Goal: Task Accomplishment & Management: Complete application form

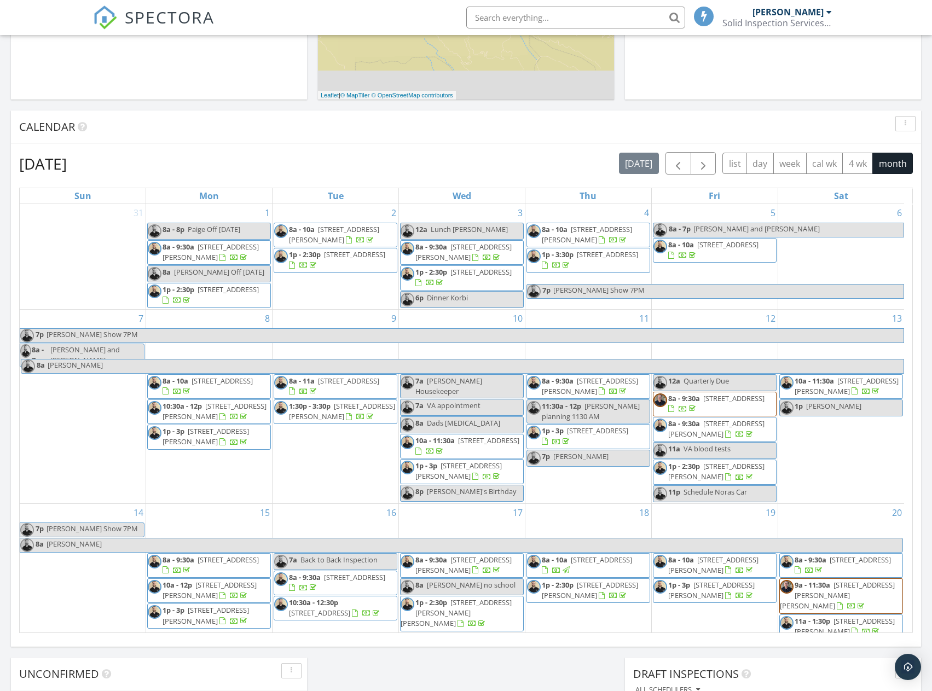
scroll to position [328, 0]
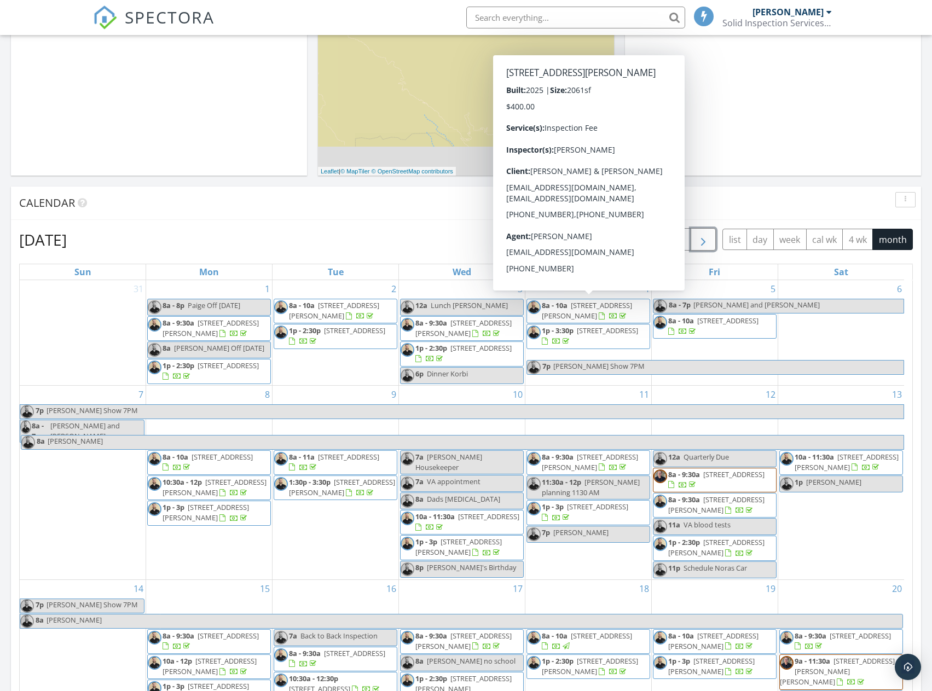
click at [705, 241] on span "button" at bounding box center [702, 239] width 13 height 13
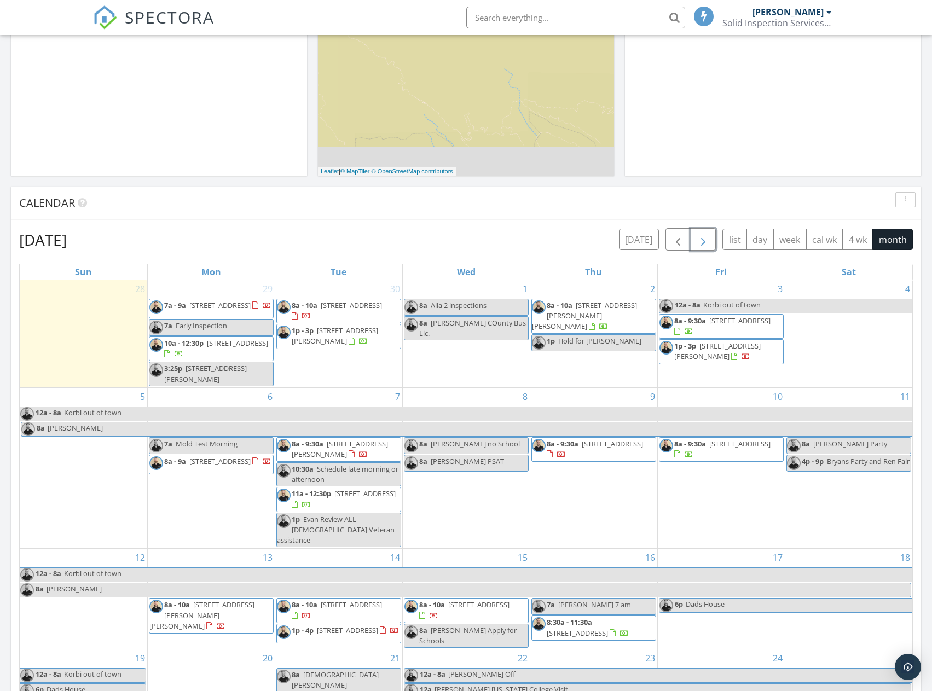
click at [707, 237] on span "button" at bounding box center [702, 239] width 13 height 13
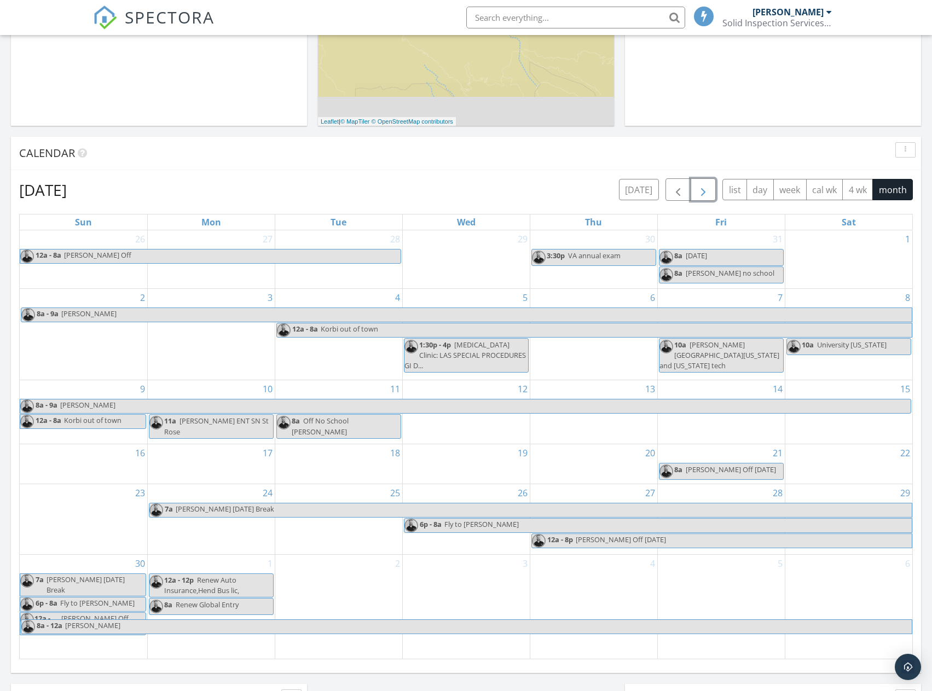
scroll to position [383, 0]
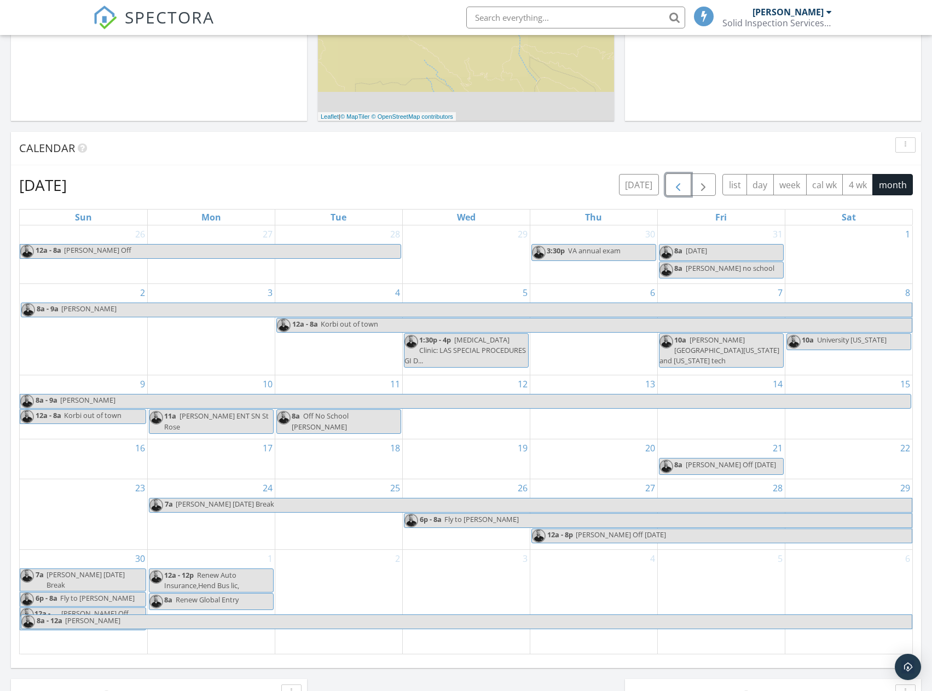
click at [684, 190] on span "button" at bounding box center [677, 184] width 13 height 13
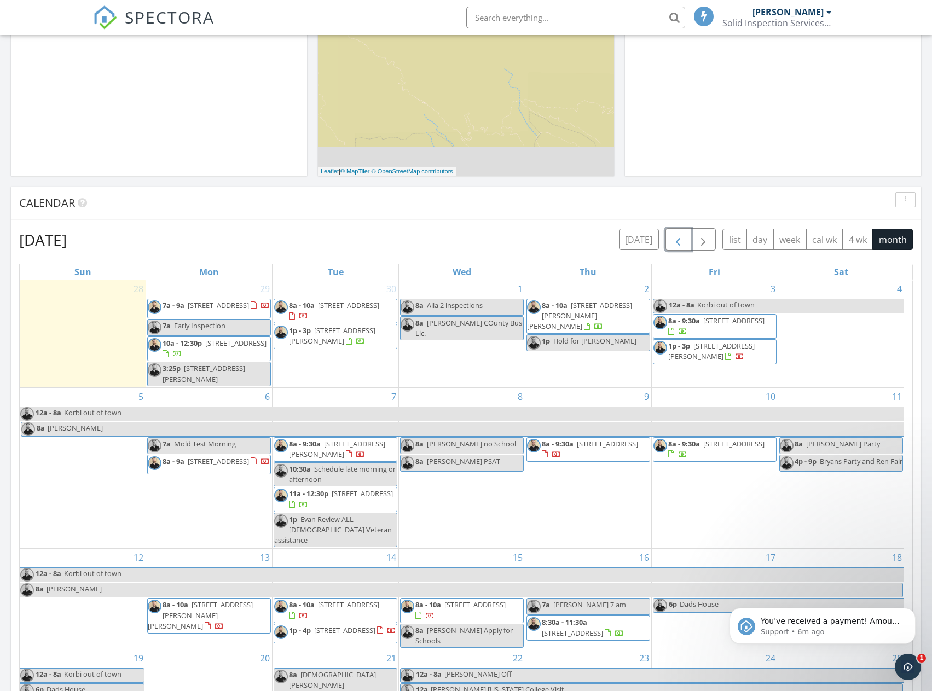
scroll to position [0, 0]
click at [811, 629] on p "Support • 6m ago" at bounding box center [830, 632] width 141 height 10
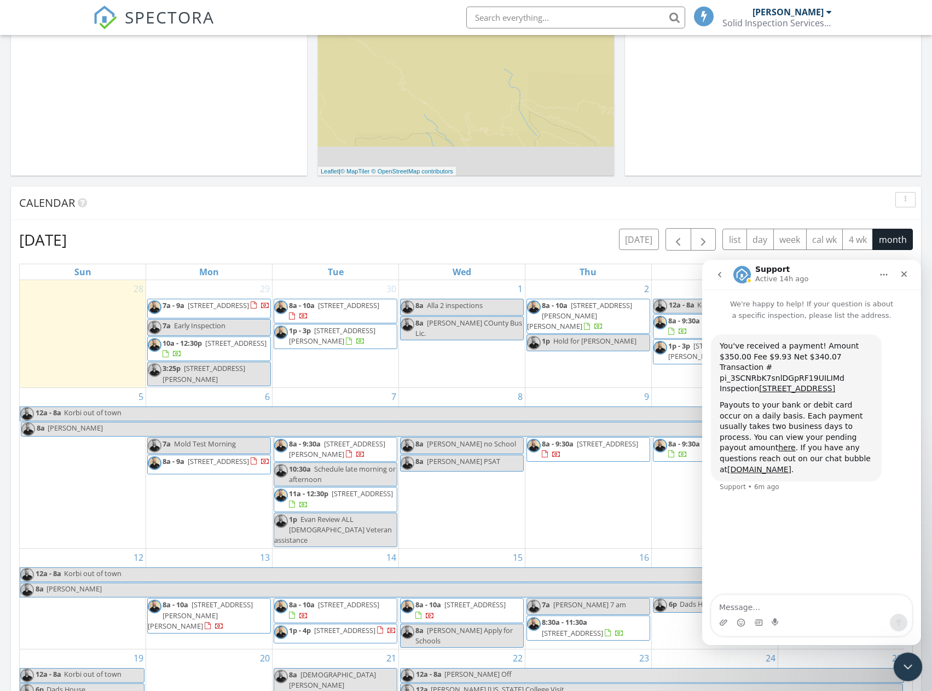
click at [913, 666] on div "Close Intercom Messenger" at bounding box center [906, 665] width 26 height 26
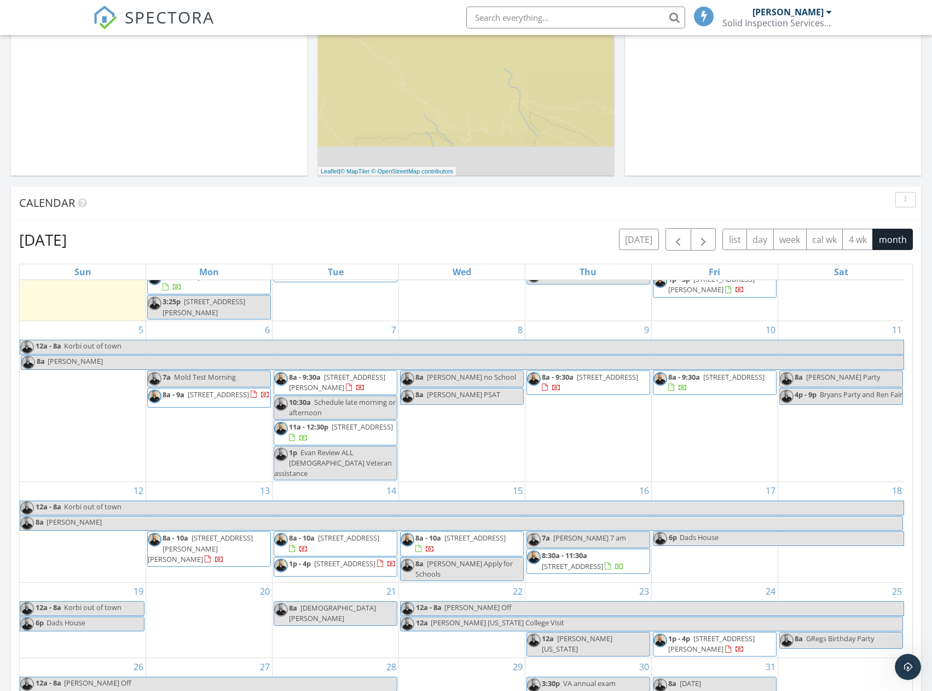
scroll to position [68, 0]
click at [676, 239] on span "button" at bounding box center [677, 239] width 13 height 13
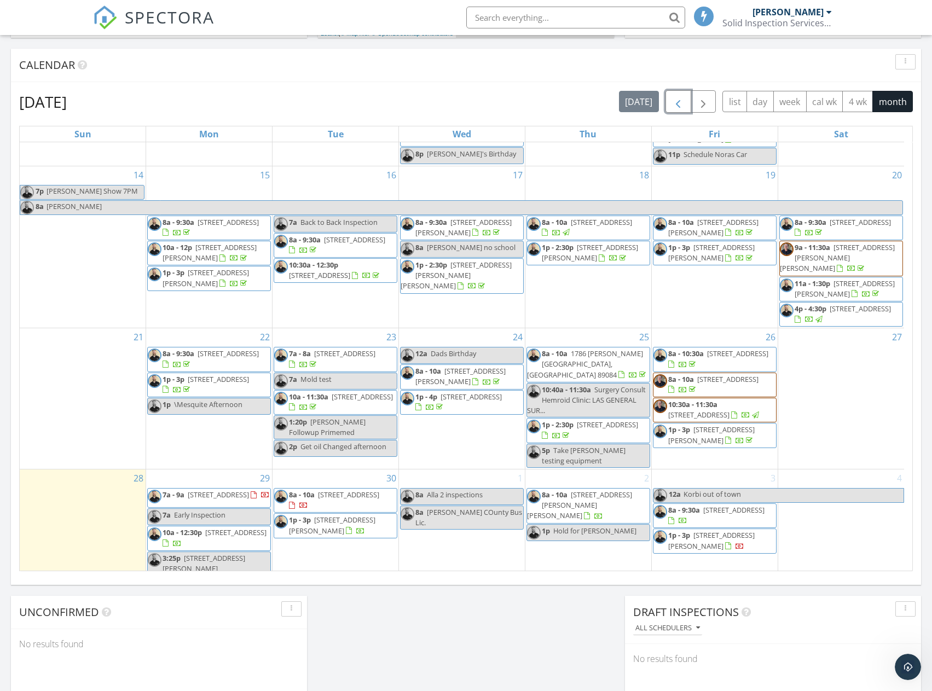
scroll to position [547, 0]
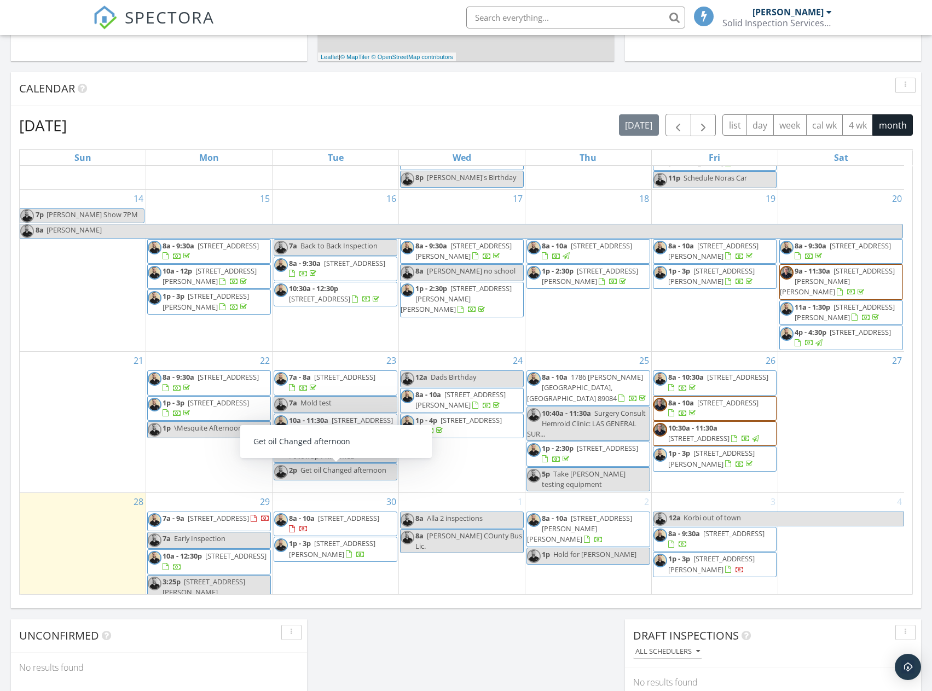
scroll to position [438, 0]
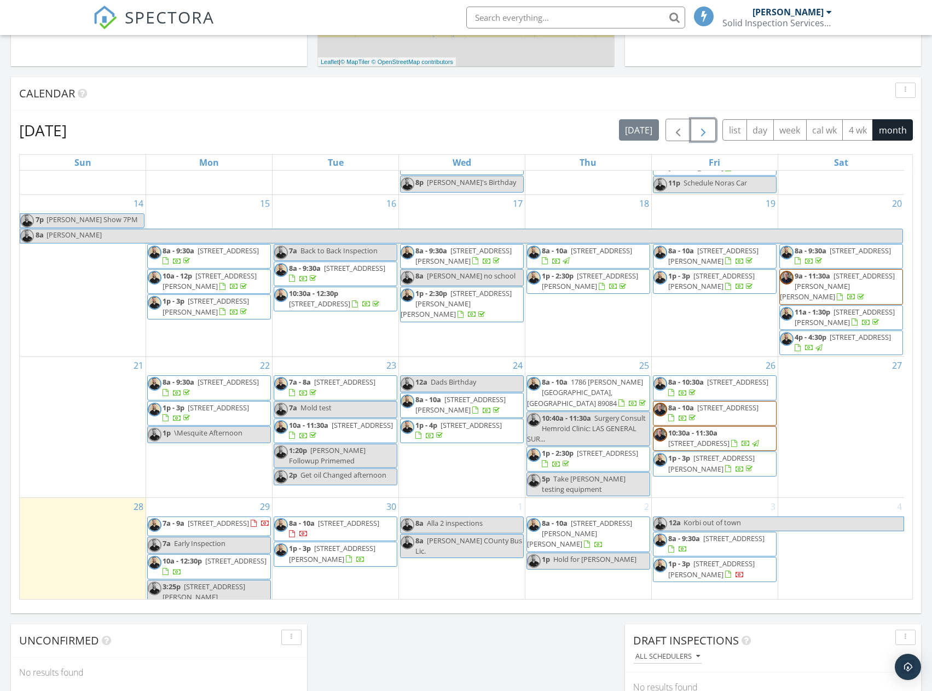
click at [706, 130] on span "button" at bounding box center [702, 130] width 13 height 13
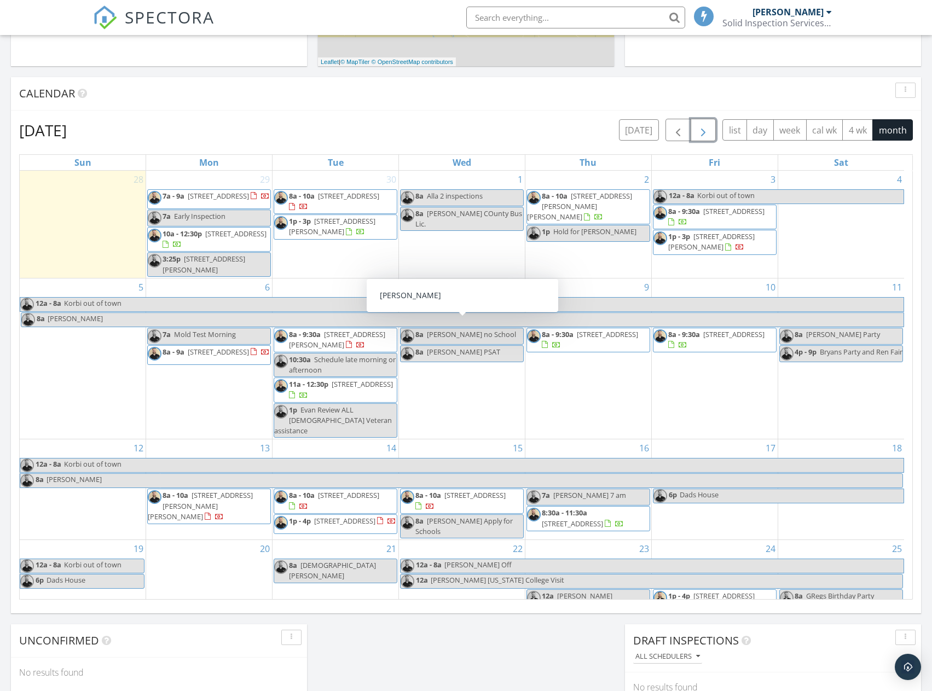
click at [65, 365] on div "5 12a - 8a Korbi out of town 8a Nora" at bounding box center [83, 358] width 126 height 161
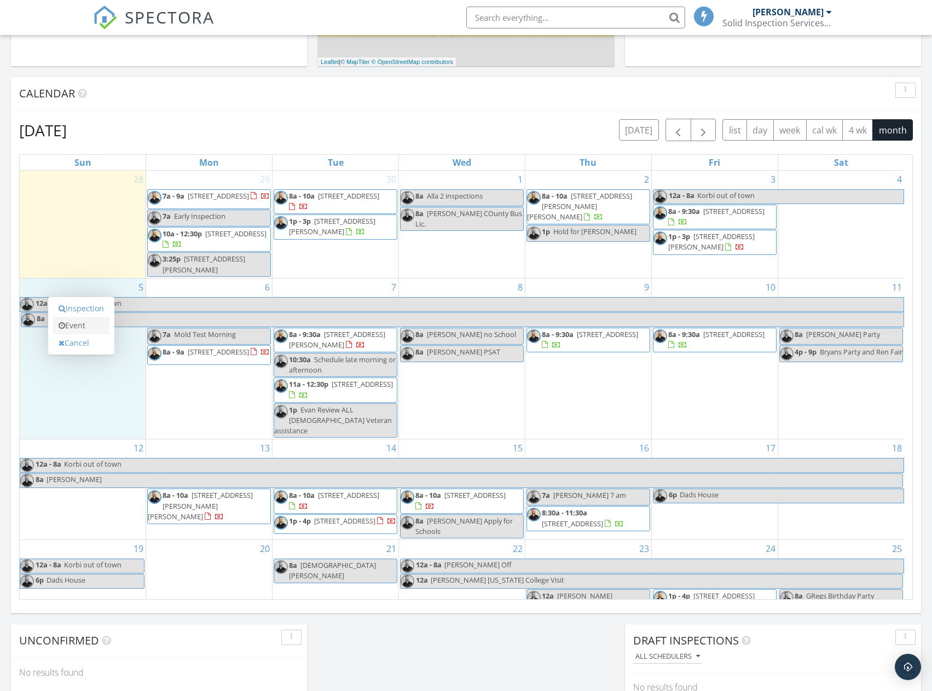
click at [74, 325] on link "Event" at bounding box center [81, 326] width 56 height 18
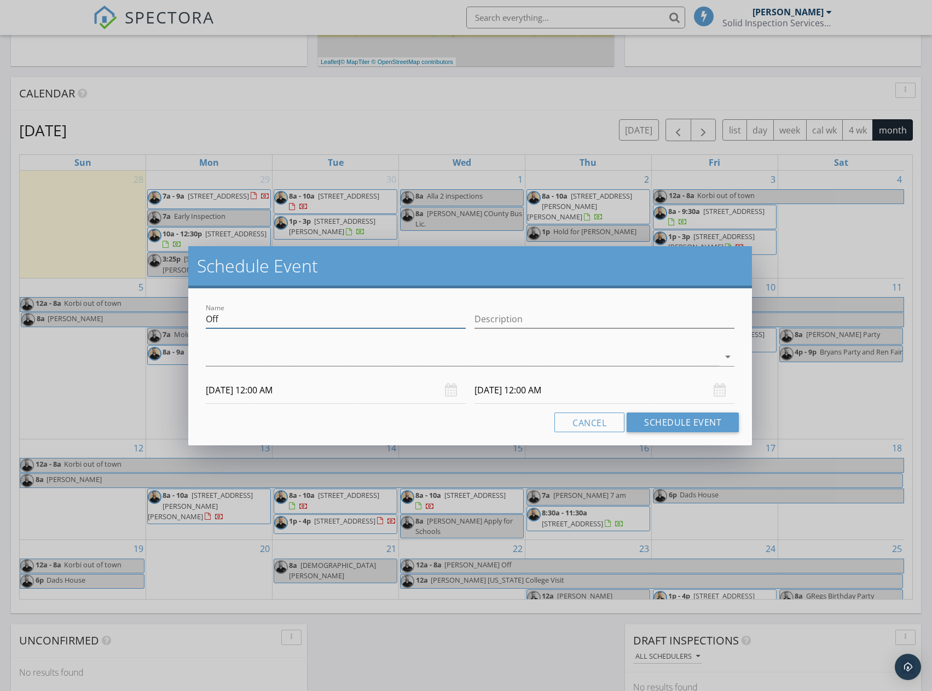
click at [307, 323] on input "Off" at bounding box center [336, 319] width 260 height 18
type input "Luis Shooting"
click at [232, 390] on input "10/05/2025 12:00 AM" at bounding box center [336, 390] width 260 height 27
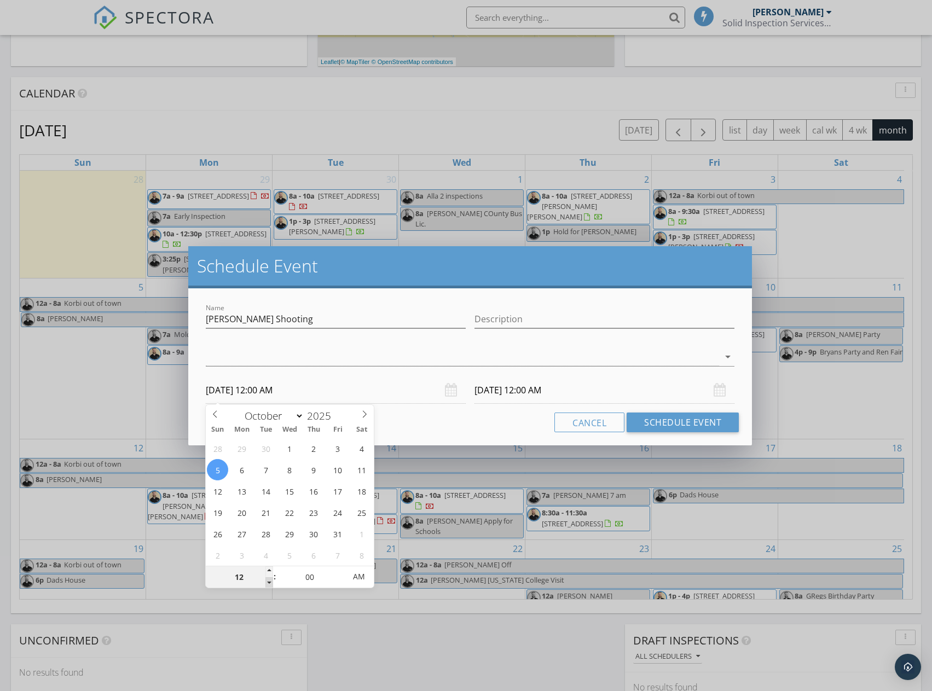
type input "11"
type input "10/05/2025 11:00 PM"
click at [269, 580] on span at bounding box center [269, 582] width 8 height 11
type input "10"
type input "10/05/2025 10:00 PM"
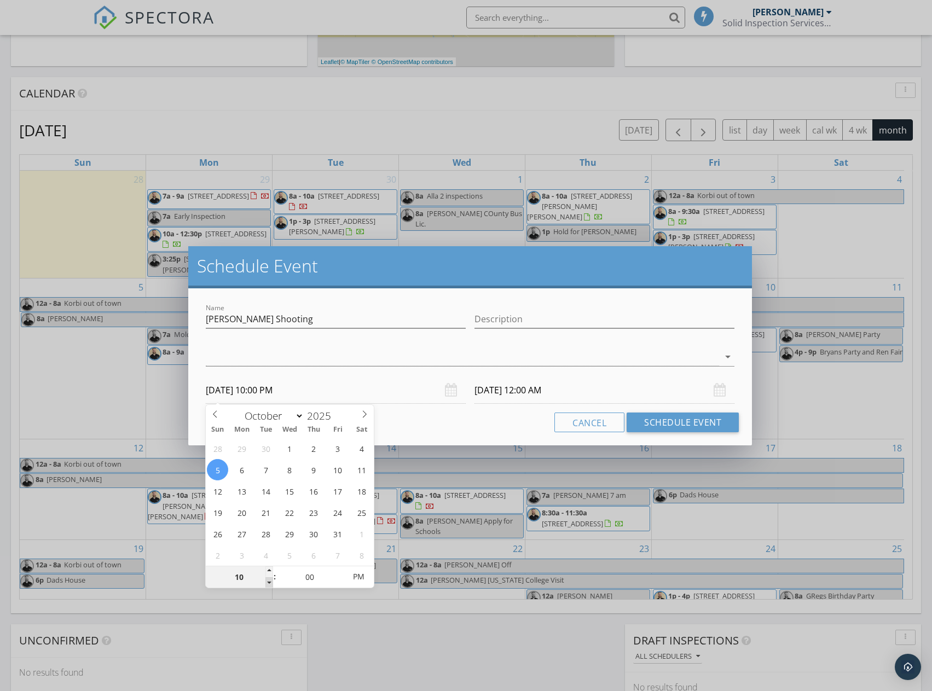
click at [269, 581] on span at bounding box center [269, 582] width 8 height 11
type input "09"
type input "10/05/2025 9:00 PM"
click at [269, 581] on span at bounding box center [269, 582] width 8 height 11
type input "08"
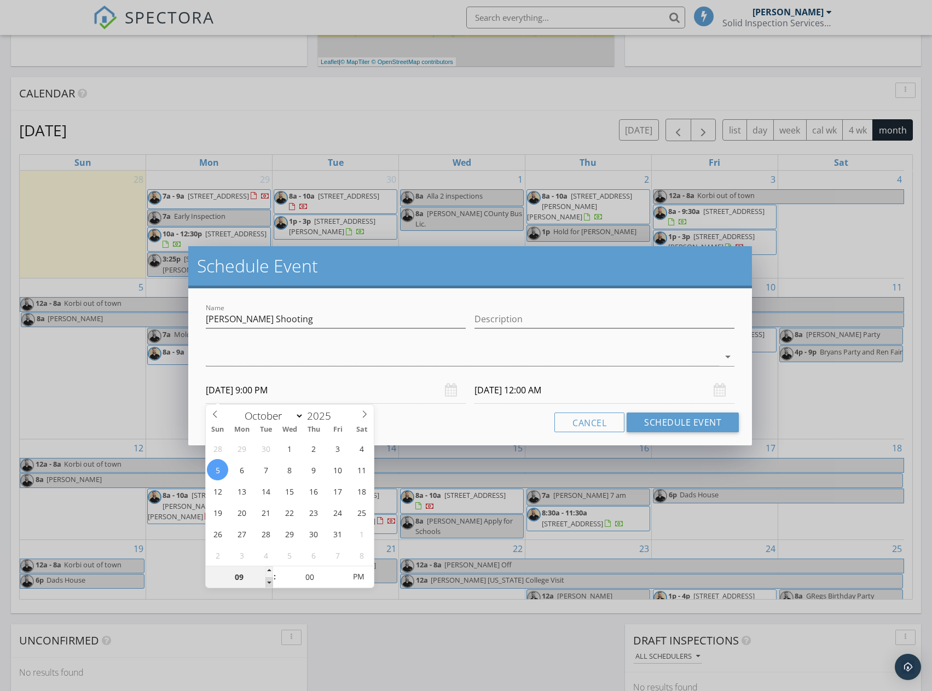
type input "10/05/2025 8:00 PM"
click at [269, 581] on span at bounding box center [269, 582] width 8 height 11
type input "07"
type input "10/05/2025 7:00 PM"
click at [269, 581] on span at bounding box center [269, 582] width 8 height 11
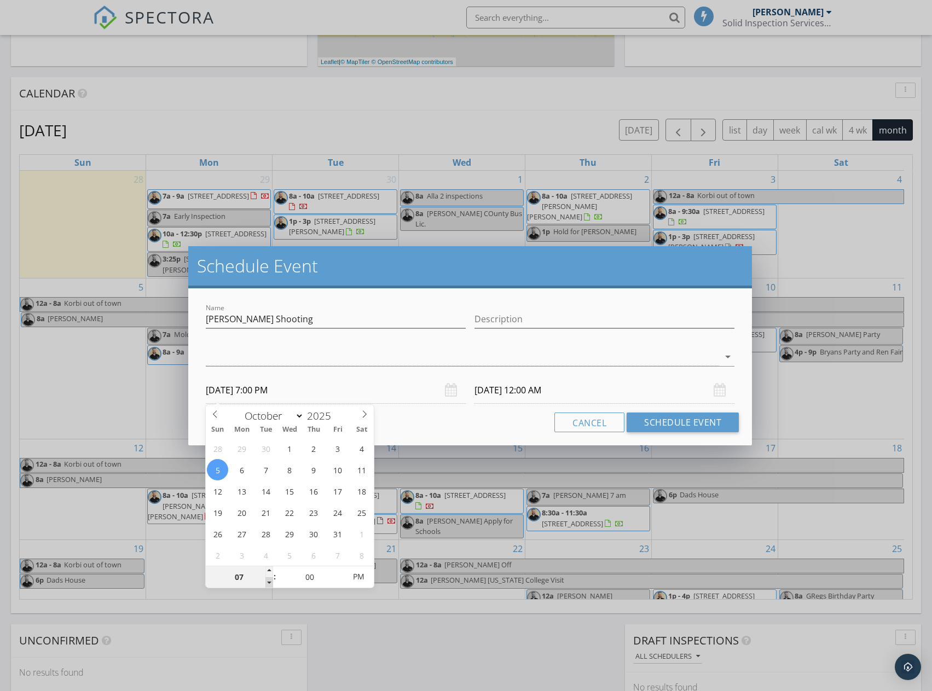
type input "10/06/2025 7:00 PM"
type input "10/05/2025 7:00 AM"
click at [357, 571] on span "AM" at bounding box center [359, 577] width 30 height 22
click at [522, 392] on input "10/06/2025 7:00 AM" at bounding box center [604, 390] width 260 height 27
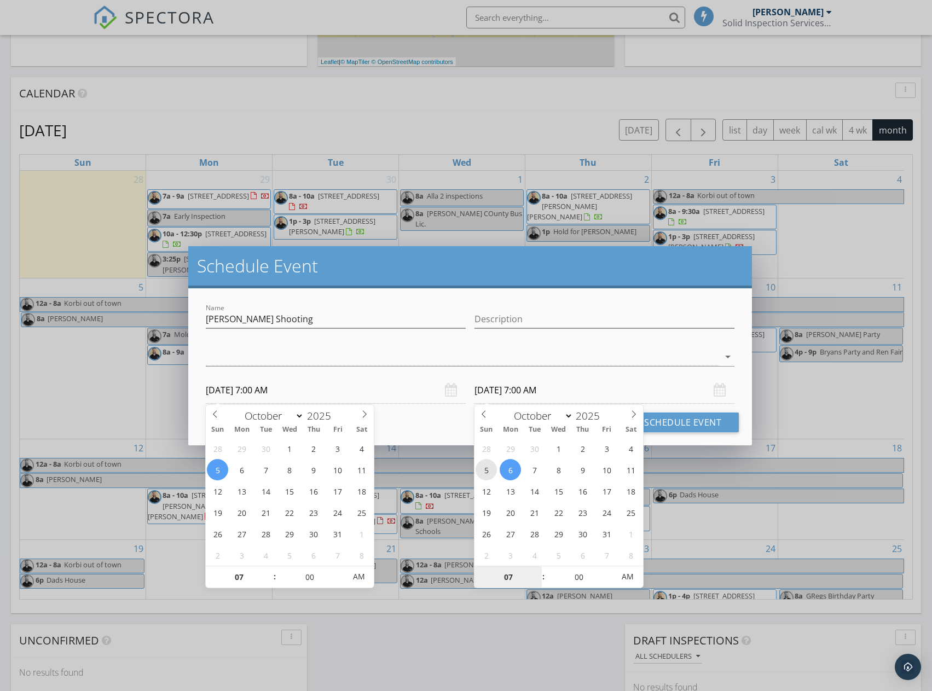
type input "10/05/2025 7:00 AM"
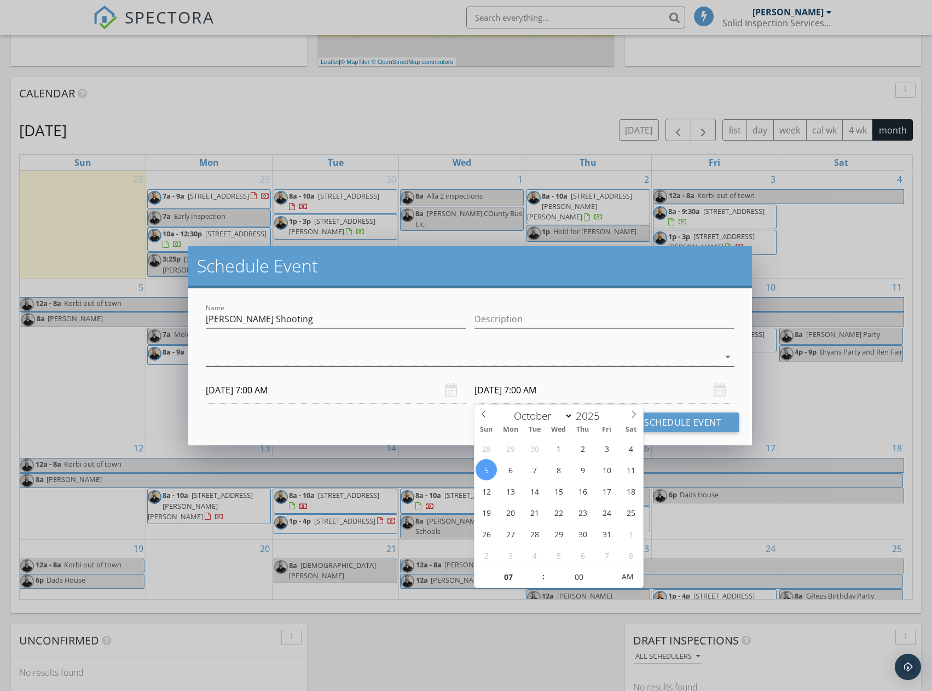
click at [567, 358] on div at bounding box center [463, 357] width 514 height 18
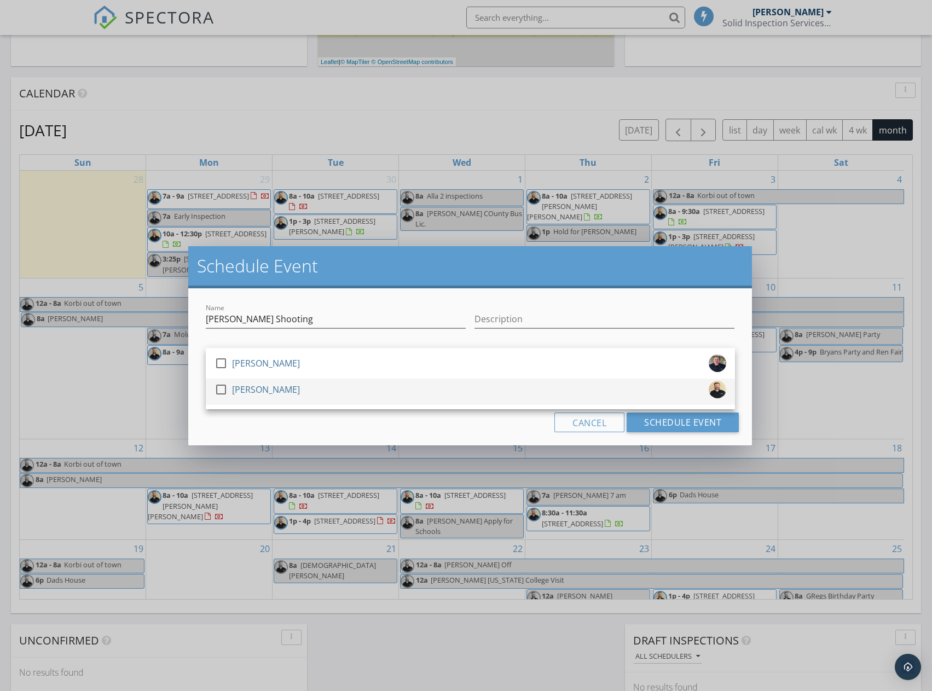
drag, startPoint x: 224, startPoint y: 386, endPoint x: 281, endPoint y: 398, distance: 58.3
click at [224, 386] on div at bounding box center [221, 389] width 19 height 19
click at [708, 432] on div "Name Luis Shooting Description check_box_outline_blank Ian Massy check_box Mich…" at bounding box center [470, 366] width 564 height 157
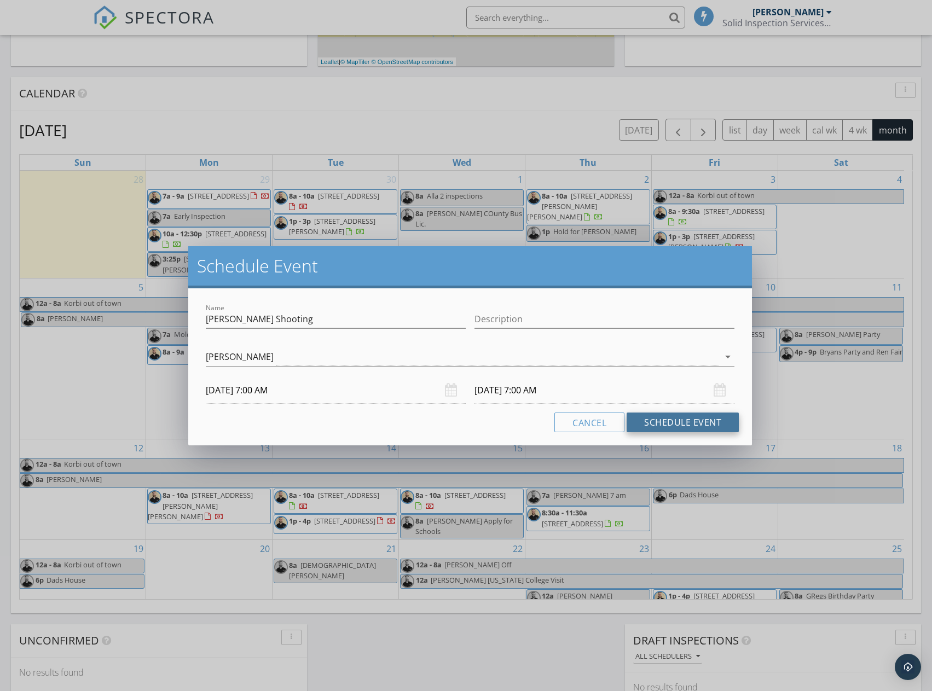
click at [696, 429] on button "Schedule Event" at bounding box center [682, 422] width 112 height 20
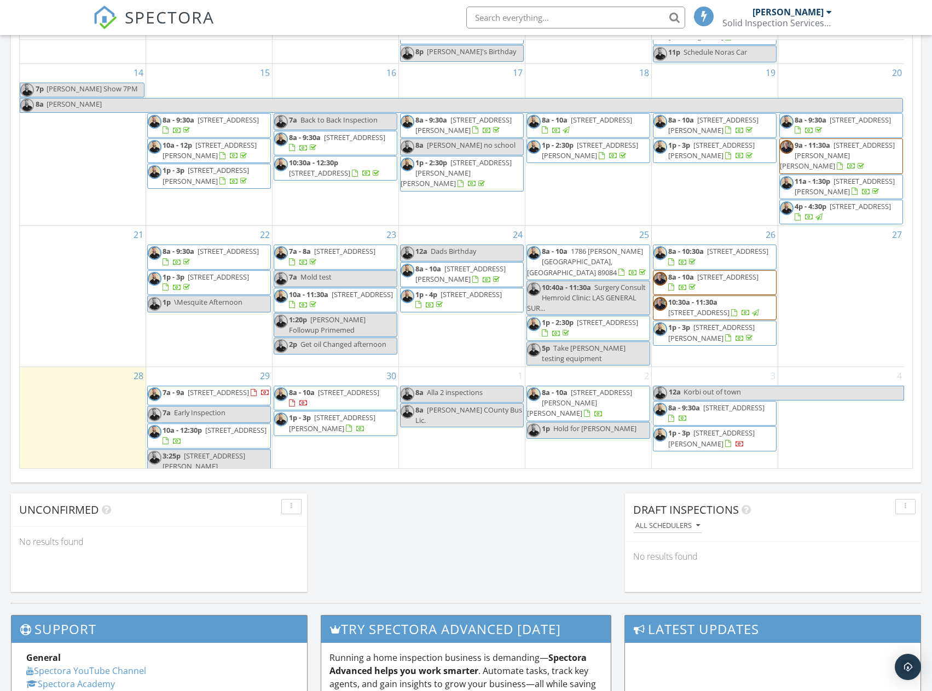
scroll to position [602, 0]
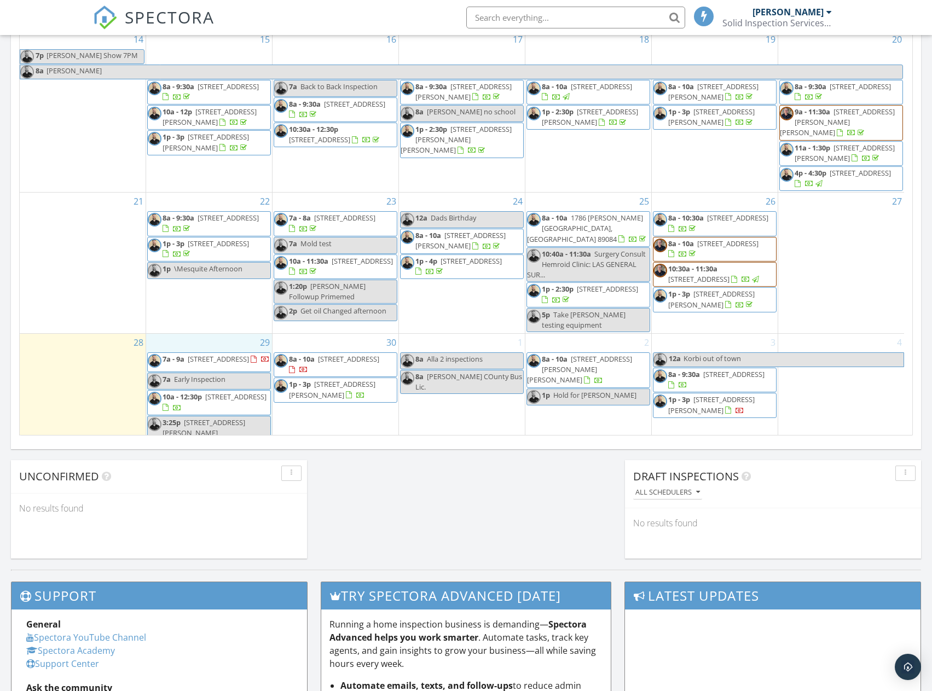
click at [180, 334] on div "29 7a - 9a [STREET_ADDRESS] 7a Early Inspection 10a - 12:30p [STREET_ADDRESS] 3…" at bounding box center [209, 387] width 126 height 107
click at [197, 306] on link "Event" at bounding box center [208, 303] width 56 height 18
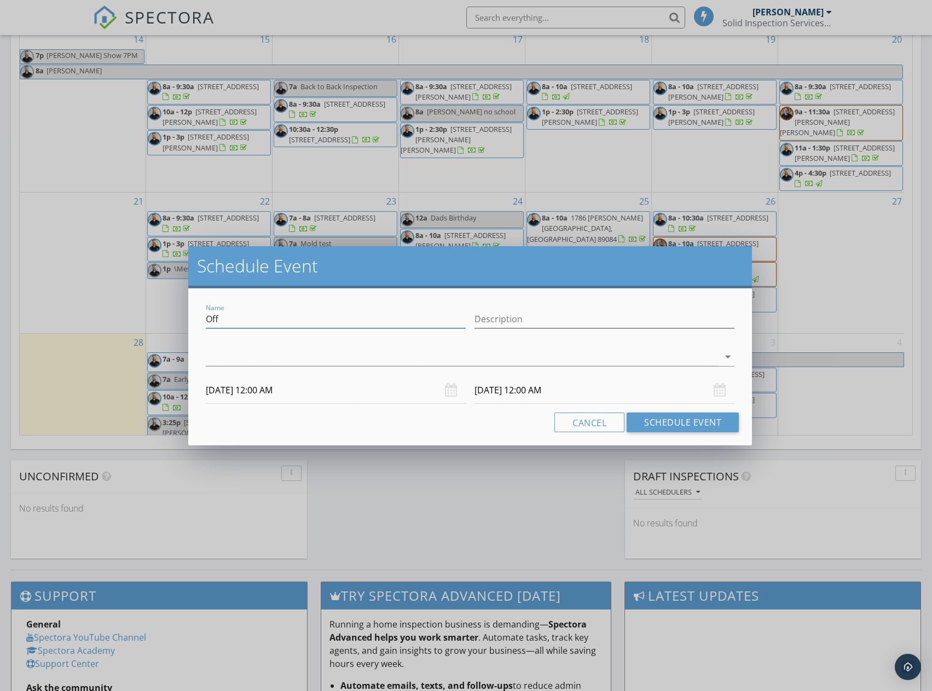
click at [234, 319] on input "Off" at bounding box center [336, 319] width 260 height 18
click at [235, 319] on input "Off" at bounding box center [336, 319] width 260 height 18
type input "Go to VA xray and [MEDICAL_DATA]"
click at [235, 397] on input "[DATE] 12:00 AM" at bounding box center [336, 390] width 260 height 27
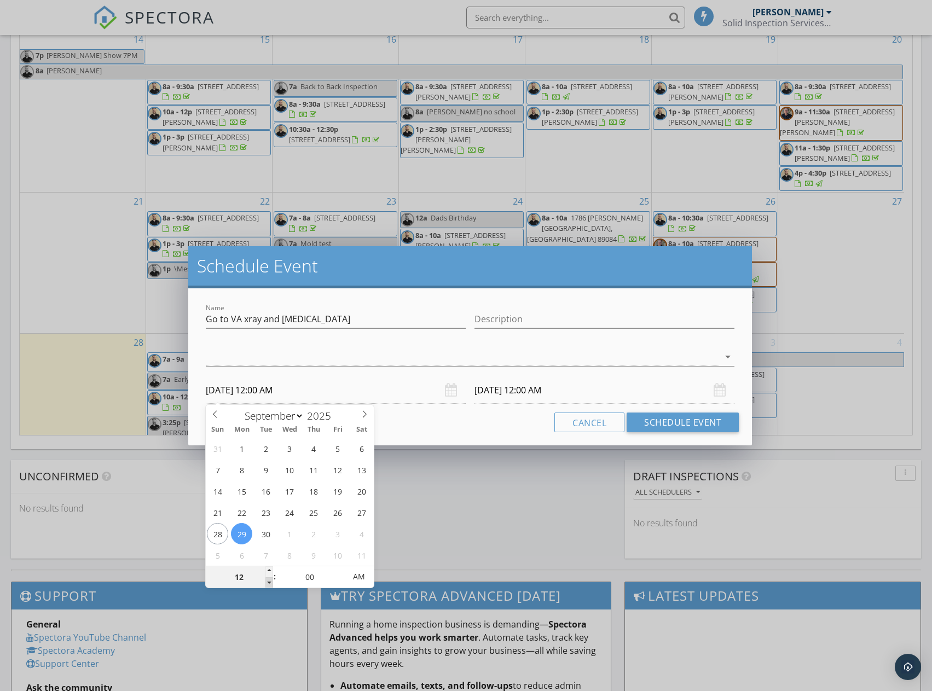
type input "11"
type input "[DATE] 11:00 PM"
click at [268, 582] on span at bounding box center [269, 582] width 8 height 11
type input "[DATE] 11:00 PM"
type input "10"
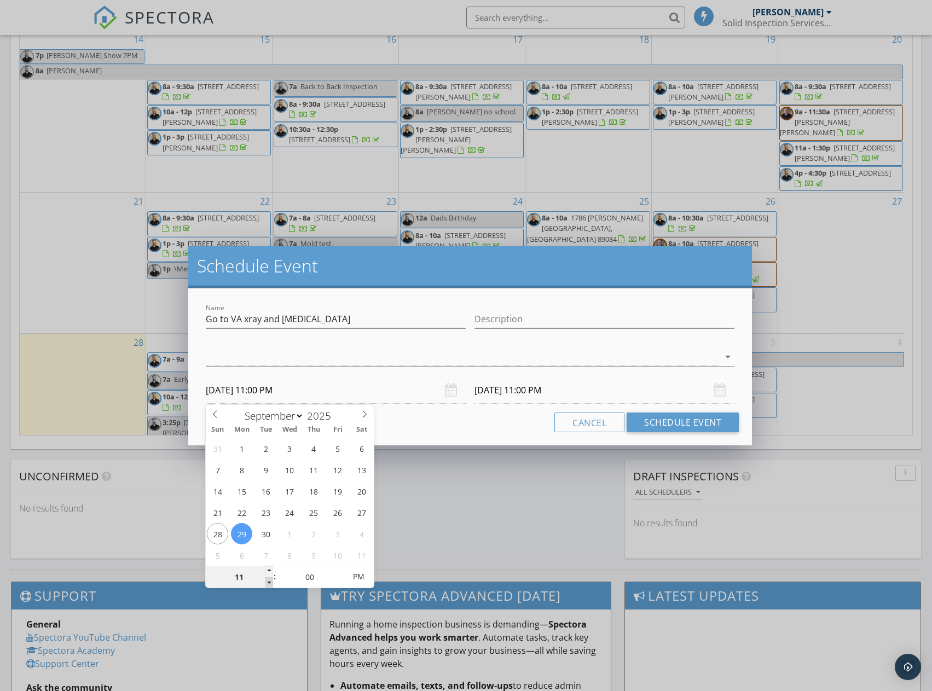
type input "[DATE] 10:00 PM"
click at [268, 582] on span at bounding box center [269, 582] width 8 height 11
type input "[DATE] 10:00 PM"
click at [514, 501] on div "Schedule Event Name Go to VA xray and [MEDICAL_DATA] Description check_box_outl…" at bounding box center [466, 345] width 932 height 691
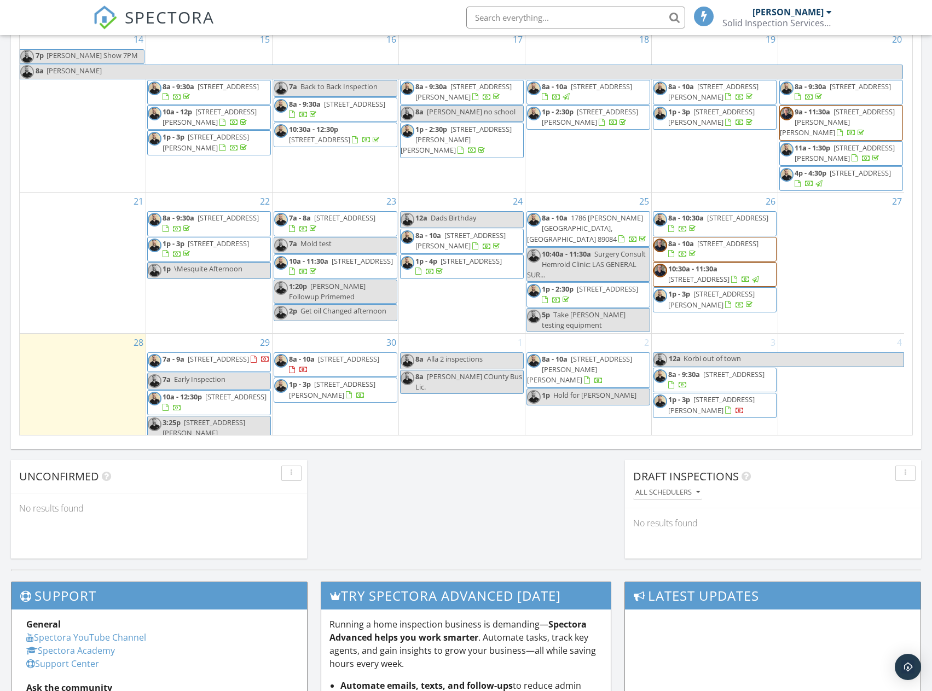
click at [231, 334] on div "29 7a - 9a [STREET_ADDRESS] 7a Early Inspection 10a - 12:30p [STREET_ADDRESS] 3…" at bounding box center [209, 387] width 126 height 107
click at [213, 300] on link "Event" at bounding box center [208, 301] width 56 height 18
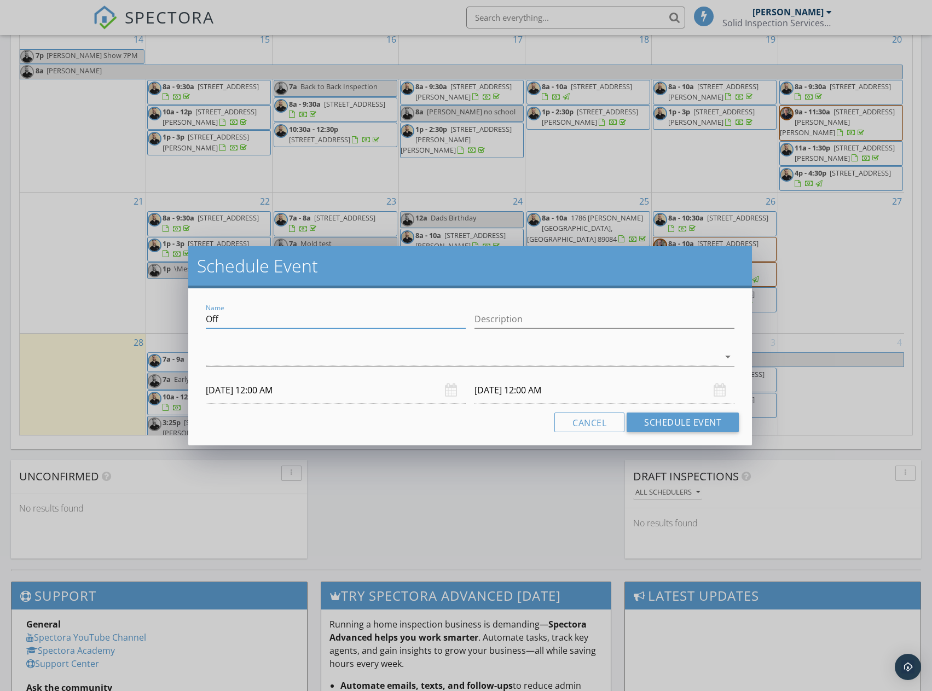
click at [312, 324] on input "Off" at bounding box center [336, 319] width 260 height 18
type input "Go to VA chest Xray"
click at [237, 397] on input "[DATE] 12:00 AM" at bounding box center [336, 390] width 260 height 27
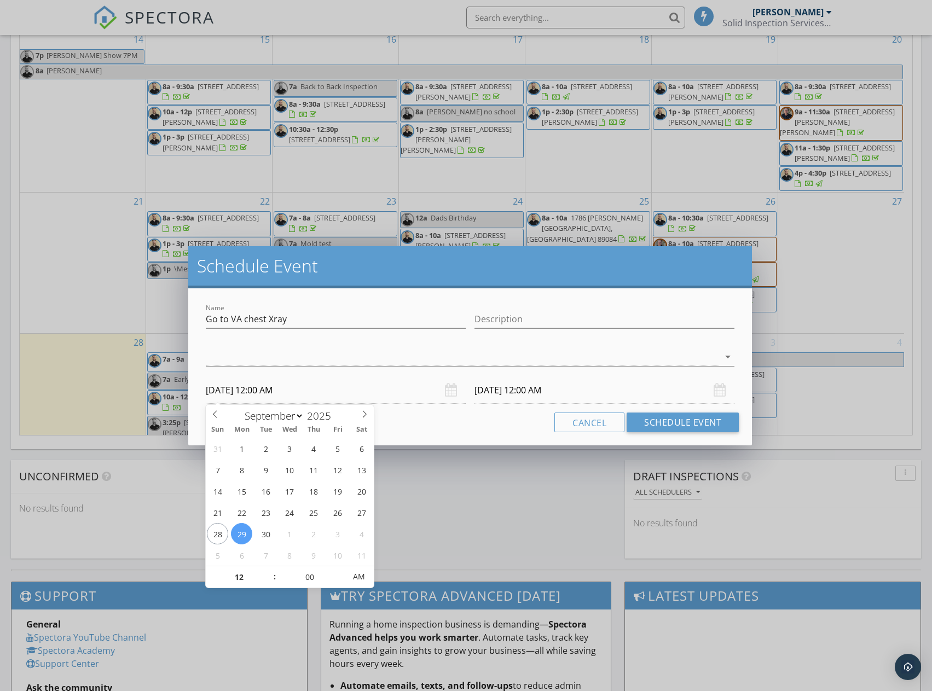
click at [519, 387] on input "[DATE] 12:00 AM" at bounding box center [604, 390] width 260 height 27
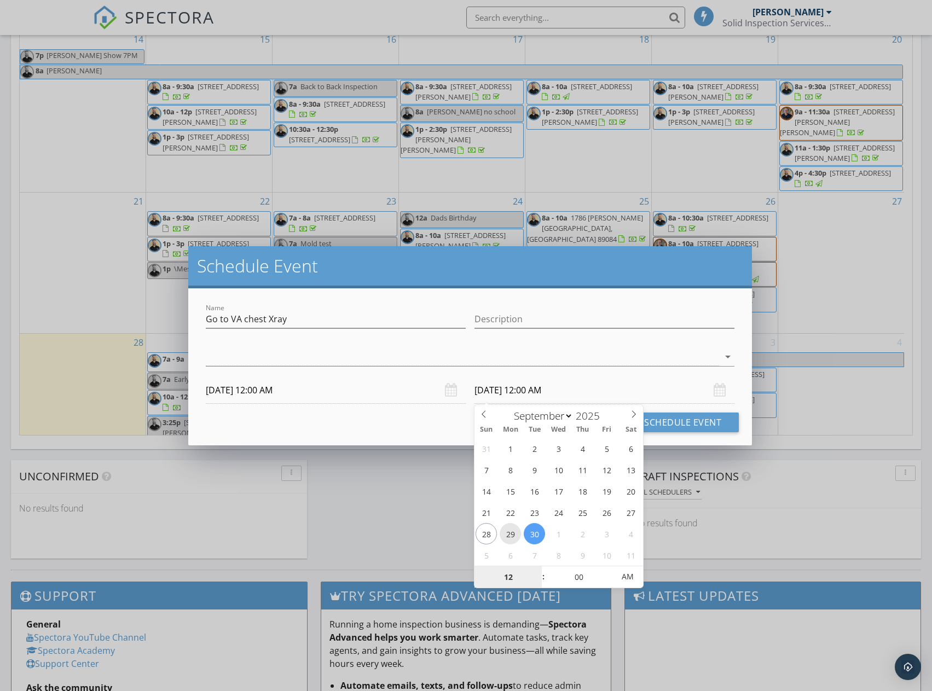
type input "[DATE] 12:00 AM"
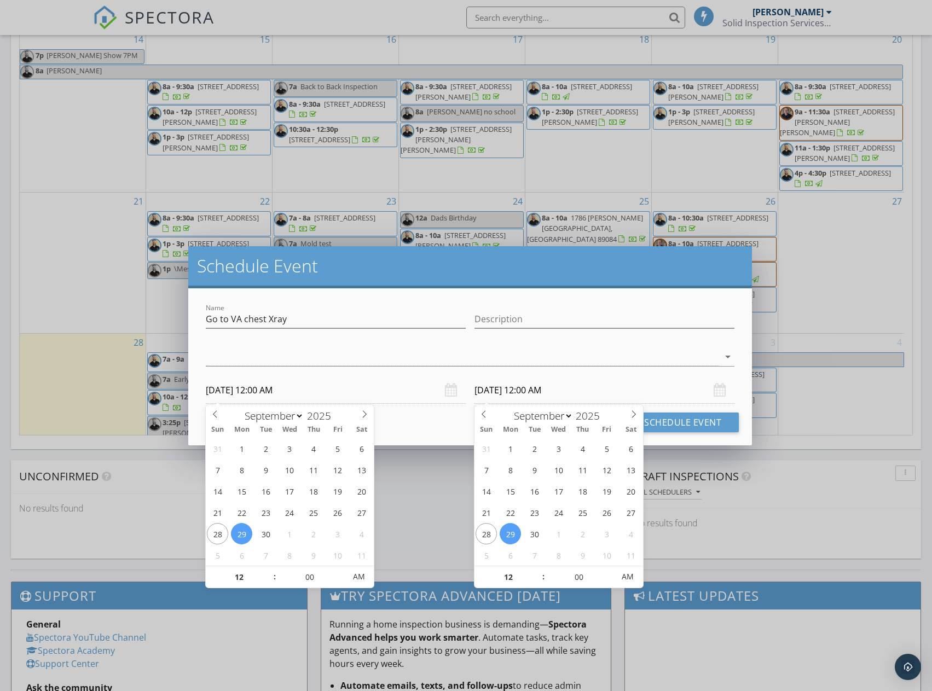
click at [259, 387] on input "[DATE] 12:00 AM" at bounding box center [336, 390] width 260 height 27
type input "01"
type input "[DATE] 1:00 AM"
click at [268, 572] on span at bounding box center [269, 571] width 8 height 11
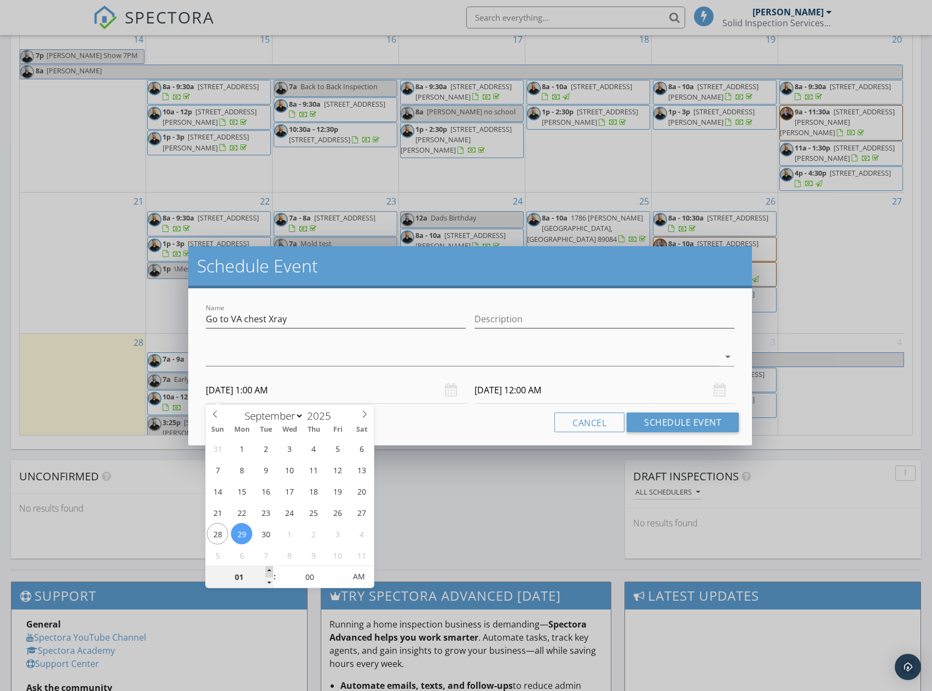
type input "02"
type input "[DATE] 2:00 AM"
click at [268, 572] on span at bounding box center [269, 571] width 8 height 11
type input "03"
type input "[DATE] 3:00 AM"
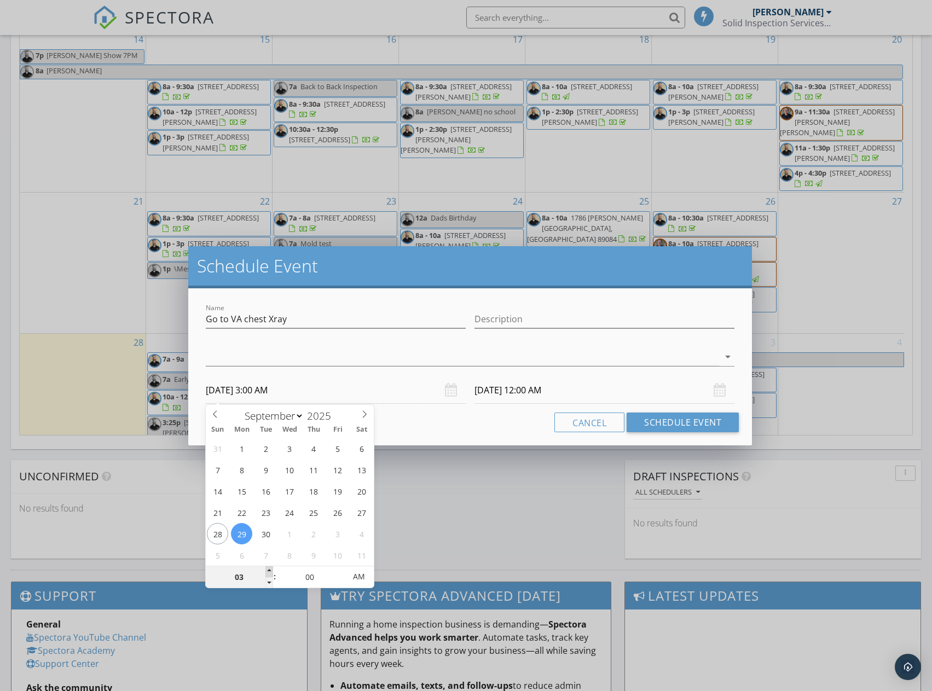
click at [268, 572] on span at bounding box center [269, 571] width 8 height 11
type input "04"
type input "[DATE] 4:00 AM"
click at [268, 572] on span at bounding box center [269, 571] width 8 height 11
type input "05"
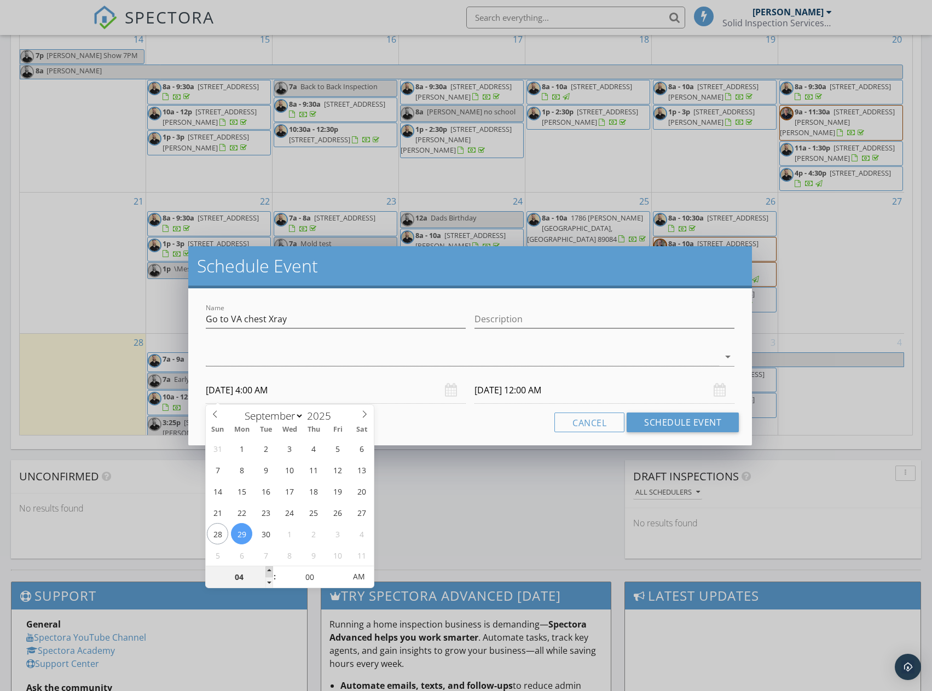
type input "[DATE] 5:00 AM"
click at [267, 571] on span at bounding box center [269, 571] width 8 height 11
type input "06"
type input "[DATE] 6:00 AM"
click at [267, 571] on span at bounding box center [269, 571] width 8 height 11
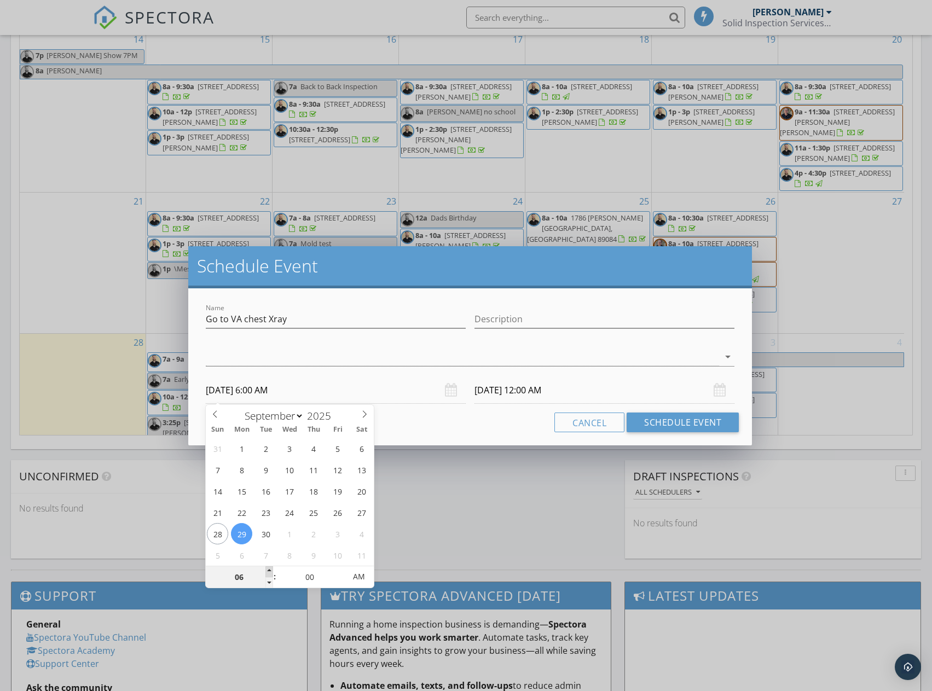
type input "07"
type input "[DATE] 7:00 AM"
click at [267, 570] on span at bounding box center [269, 571] width 8 height 11
type input "08"
type input "[DATE] 8:00 AM"
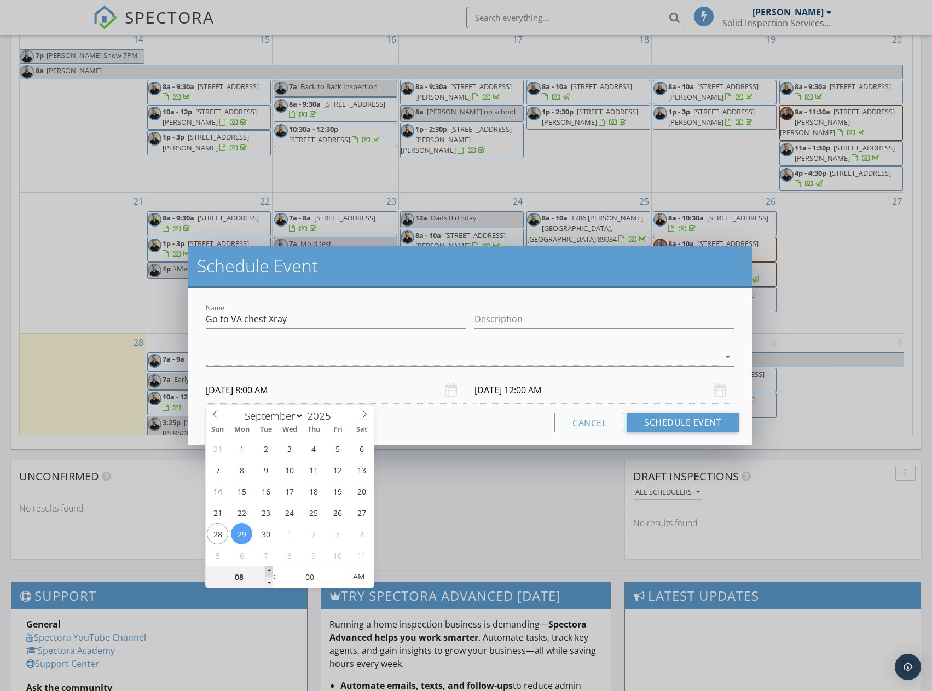
click at [267, 569] on span at bounding box center [269, 571] width 8 height 11
type input "09"
type input "[DATE] 9:00 AM"
click at [268, 568] on span at bounding box center [269, 571] width 8 height 11
type input "10"
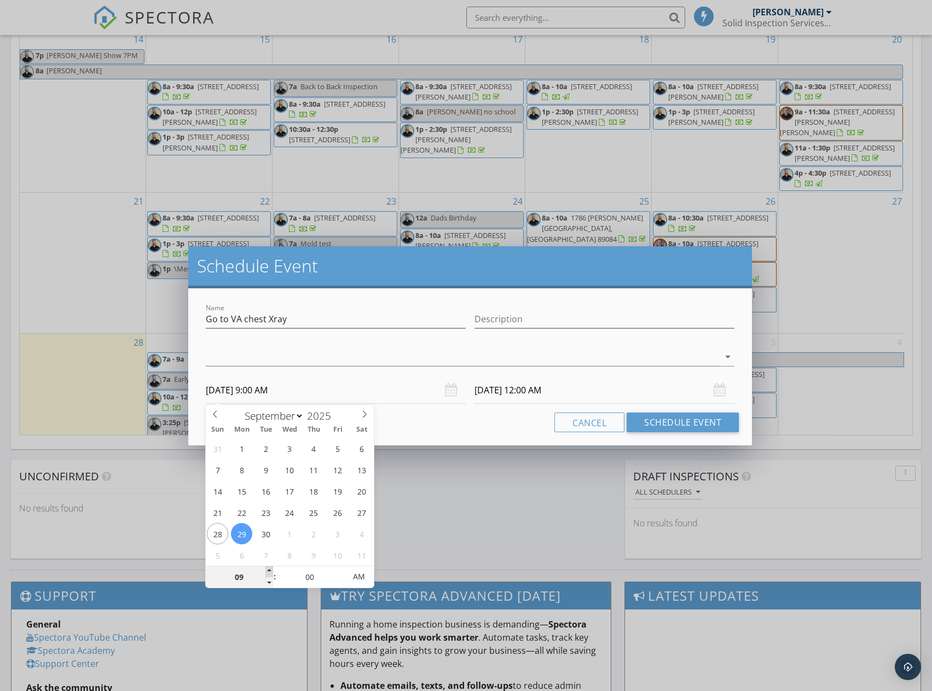
type input "[DATE] 10:00 AM"
click at [268, 568] on span at bounding box center [269, 571] width 8 height 11
type input "[DATE] 10:00 AM"
type input "11"
type input "[DATE] 11:00 AM"
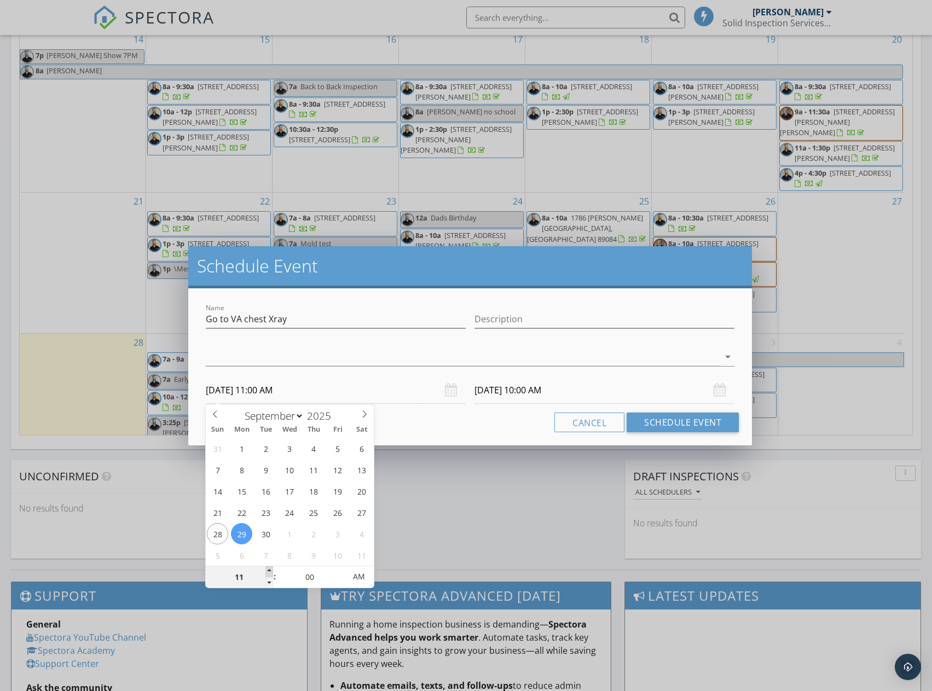
click at [268, 568] on span at bounding box center [269, 571] width 8 height 11
type input "12"
type input "[DATE] 12:00 PM"
click at [268, 568] on span at bounding box center [269, 571] width 8 height 11
type input "[DATE] 12:00 PM"
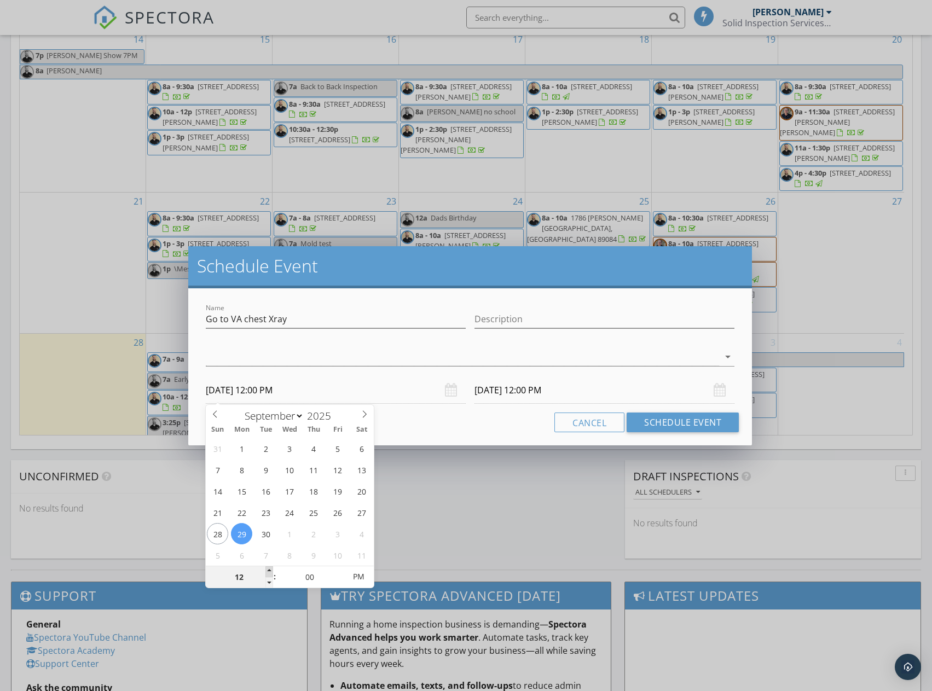
type input "01"
type input "[DATE] 1:00 PM"
click at [268, 568] on span at bounding box center [269, 571] width 8 height 11
type input "[DATE] 1:00 PM"
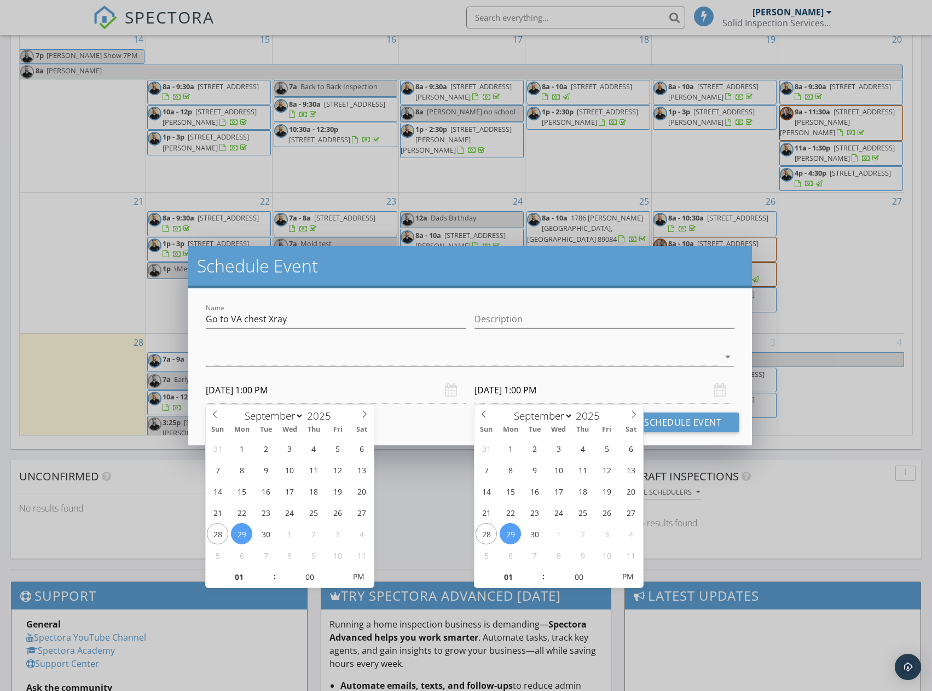
click at [514, 391] on input "[DATE] 1:00 PM" at bounding box center [604, 390] width 260 height 27
click at [401, 358] on div at bounding box center [463, 357] width 514 height 18
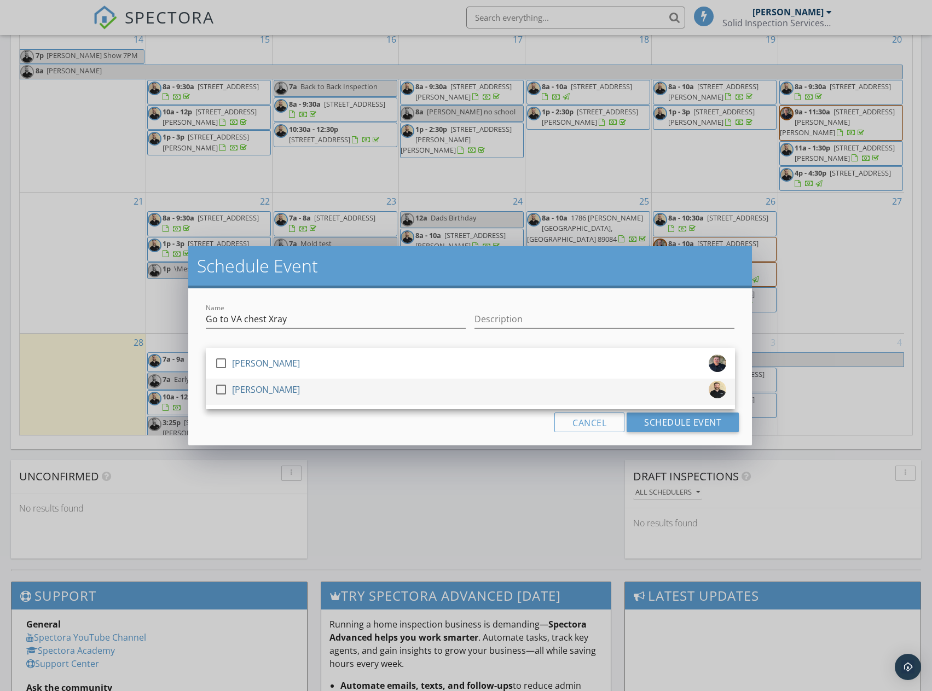
click at [226, 386] on div at bounding box center [221, 389] width 19 height 19
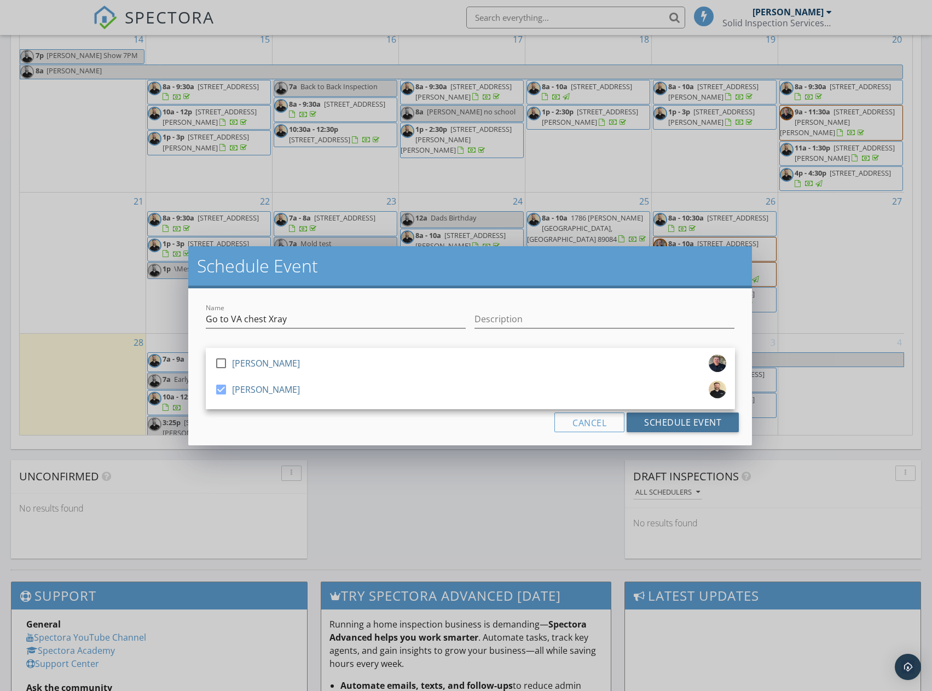
click at [662, 421] on button "Schedule Event" at bounding box center [682, 422] width 112 height 20
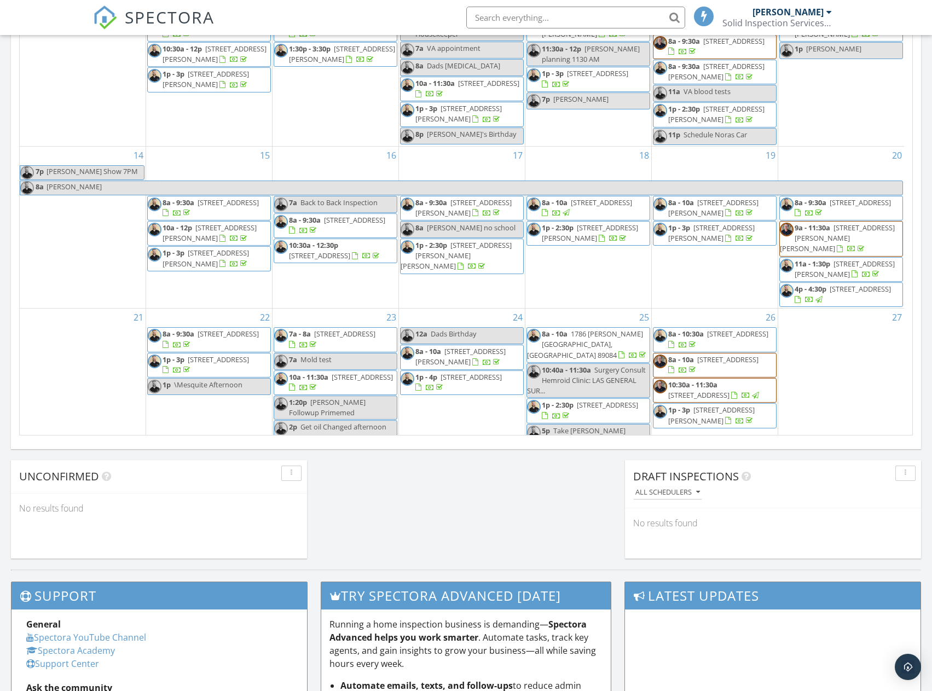
scroll to position [293, 0]
